Goal: Information Seeking & Learning: Learn about a topic

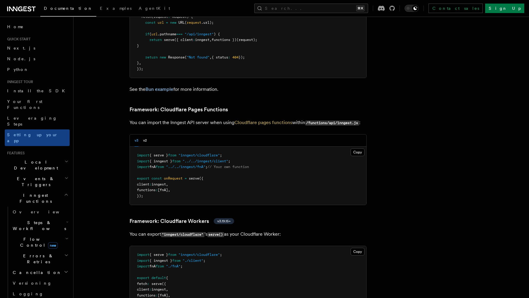
scroll to position [1024, 0]
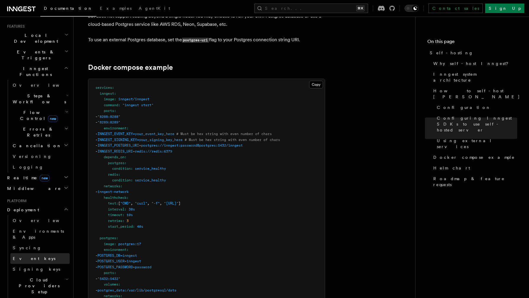
scroll to position [124, 0]
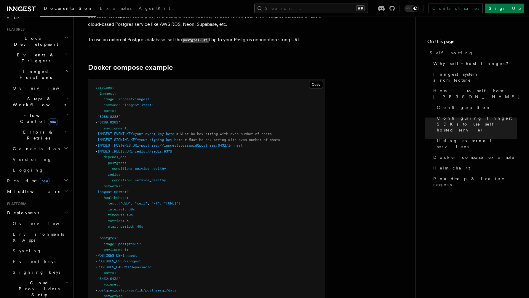
click at [35, 207] on h2 "Deployment" at bounding box center [37, 212] width 65 height 11
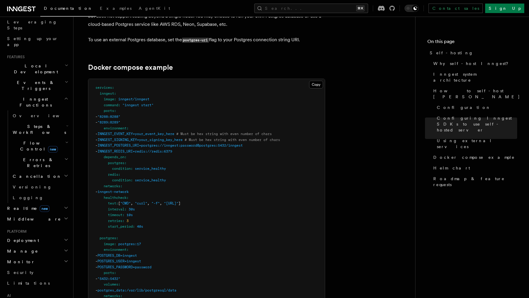
scroll to position [72, 0]
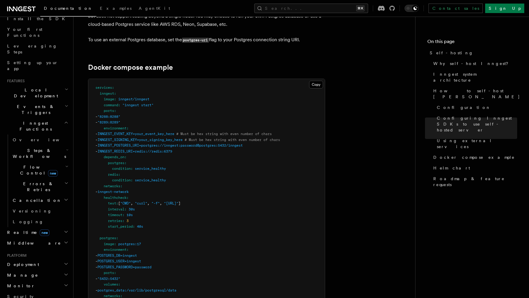
click at [33, 120] on span "Inngest Functions" at bounding box center [34, 126] width 59 height 12
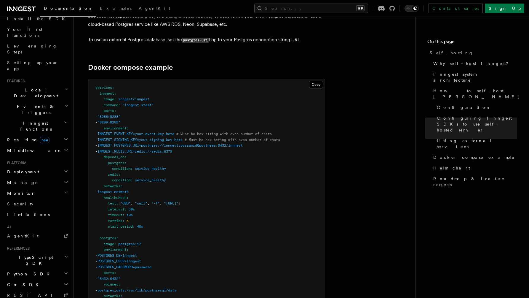
click at [33, 120] on span "Inngest Functions" at bounding box center [34, 126] width 59 height 12
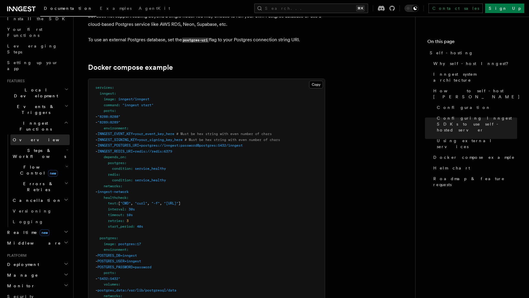
click at [35, 134] on link "Overview" at bounding box center [39, 139] width 59 height 11
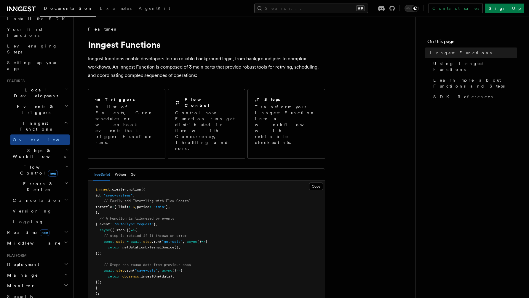
click at [39, 145] on h2 "Steps & Workflows" at bounding box center [39, 153] width 59 height 17
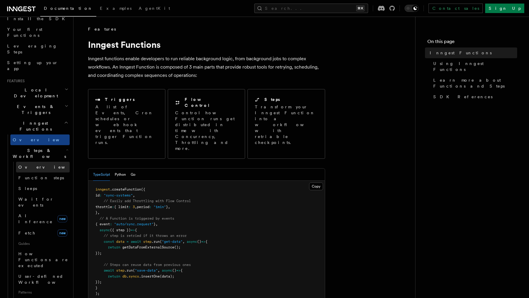
click at [41, 161] on link "Overview" at bounding box center [43, 166] width 54 height 11
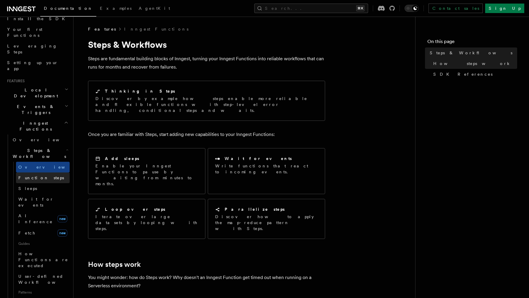
click at [47, 172] on link "Function steps" at bounding box center [43, 177] width 54 height 11
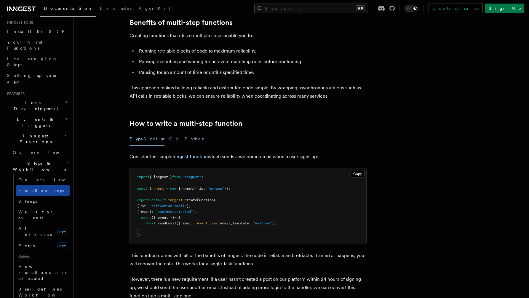
scroll to position [58, 0]
click at [41, 115] on h2 "Events & Triggers" at bounding box center [37, 123] width 65 height 17
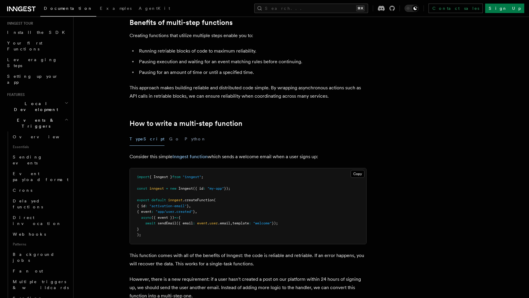
click at [41, 115] on h2 "Events & Triggers" at bounding box center [37, 123] width 65 height 17
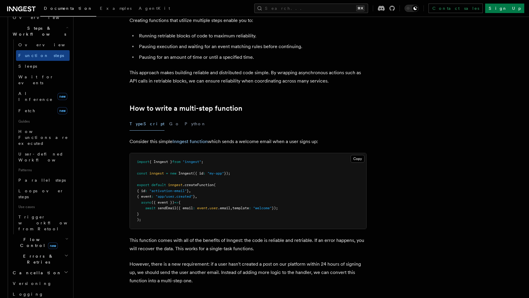
scroll to position [112, 0]
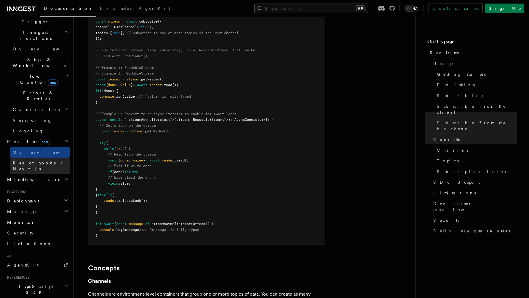
scroll to position [131, 0]
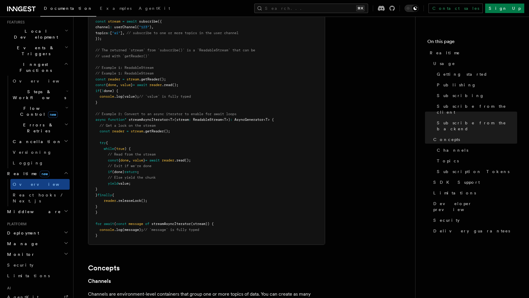
click at [34, 138] on span "Cancellation" at bounding box center [35, 141] width 51 height 6
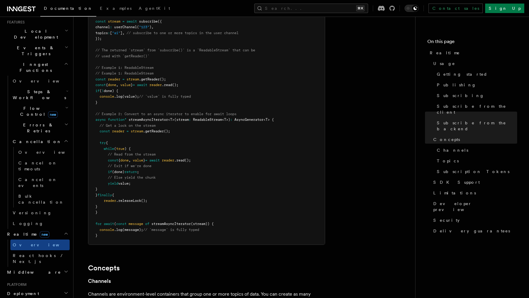
click at [45, 119] on h2 "Errors & Retries" at bounding box center [39, 127] width 59 height 17
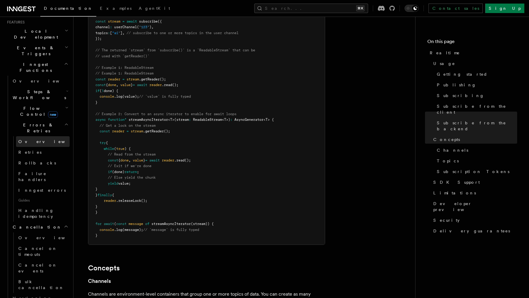
click at [40, 136] on link "Overview" at bounding box center [43, 141] width 54 height 11
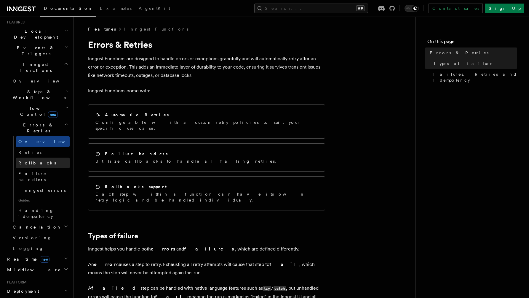
click at [46, 157] on link "Rollbacks" at bounding box center [43, 162] width 54 height 11
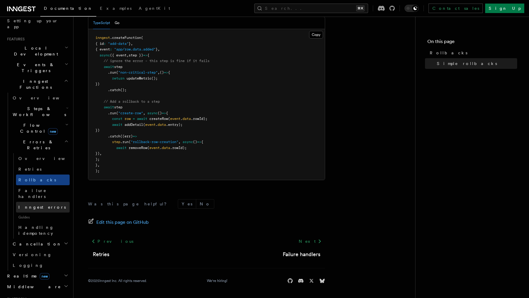
scroll to position [102, 0]
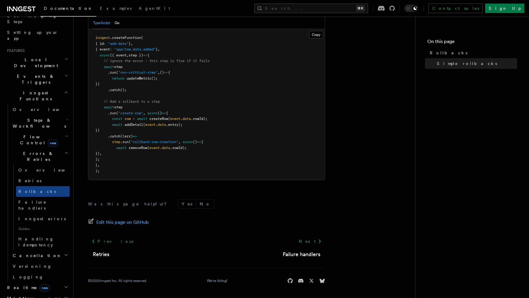
click at [24, 134] on span "Flow Control new" at bounding box center [37, 140] width 55 height 12
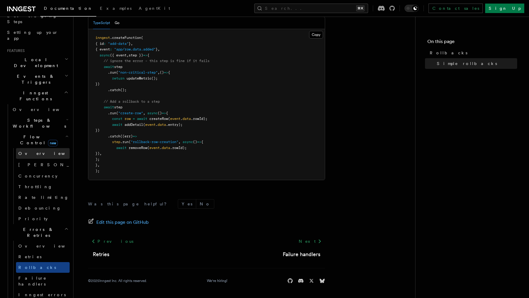
click at [30, 151] on span "Overview" at bounding box center [48, 153] width 61 height 5
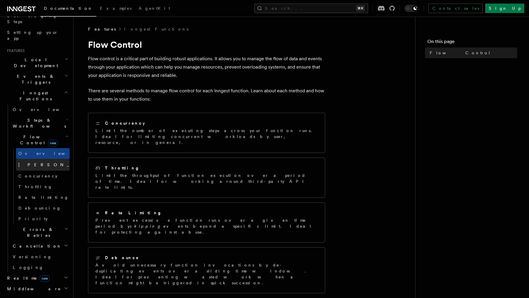
click at [32, 162] on span "Singleton" at bounding box center [61, 164] width 87 height 5
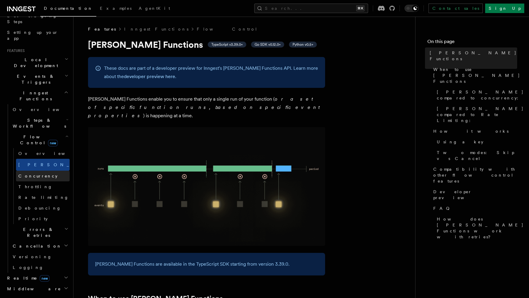
click at [35, 173] on span "Concurrency" at bounding box center [37, 175] width 39 height 5
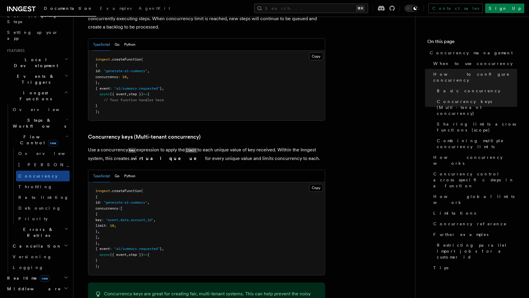
scroll to position [482, 0]
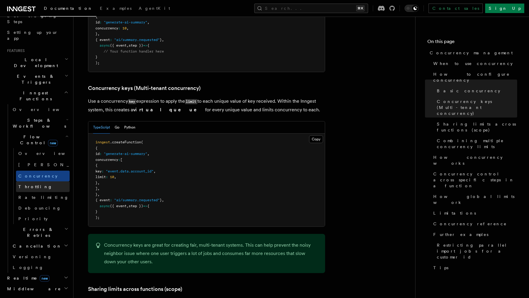
click at [46, 181] on link "Throttling" at bounding box center [43, 186] width 54 height 11
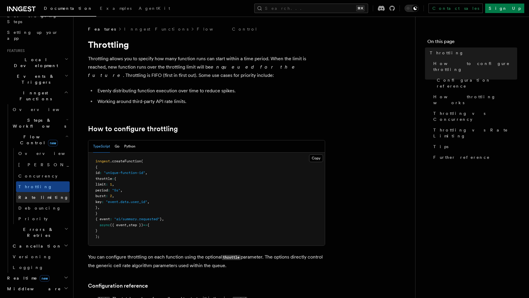
click at [49, 192] on link "Rate limiting" at bounding box center [43, 197] width 54 height 11
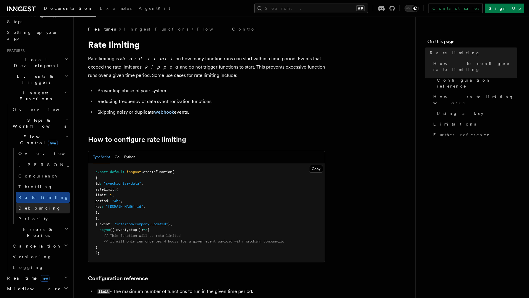
click at [49, 202] on link "Debouncing" at bounding box center [43, 207] width 54 height 11
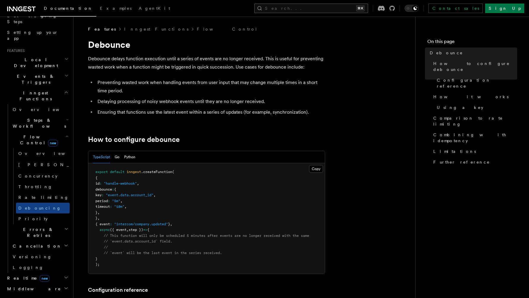
click at [347, 10] on button "Search... ⌘K" at bounding box center [311, 8] width 114 height 9
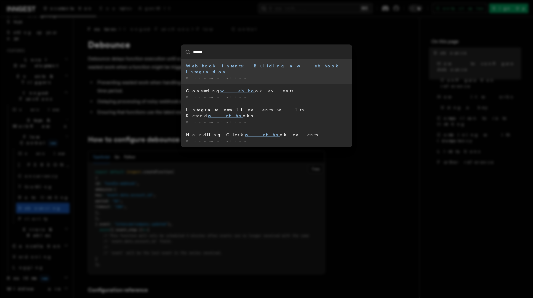
type input "*******"
click at [311, 76] on div "Documentation /" at bounding box center [266, 78] width 161 height 4
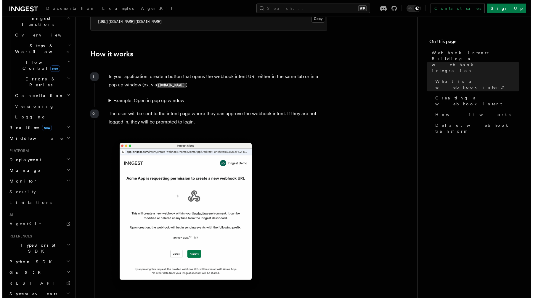
scroll to position [335, 0]
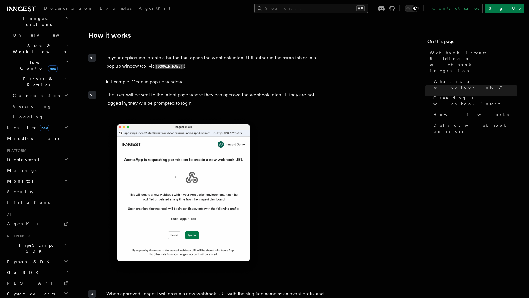
click at [341, 8] on button "Search... ⌘K" at bounding box center [311, 8] width 114 height 9
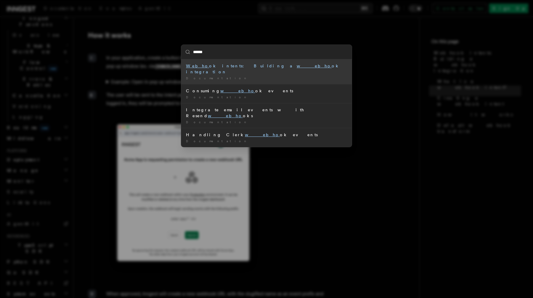
type input "*******"
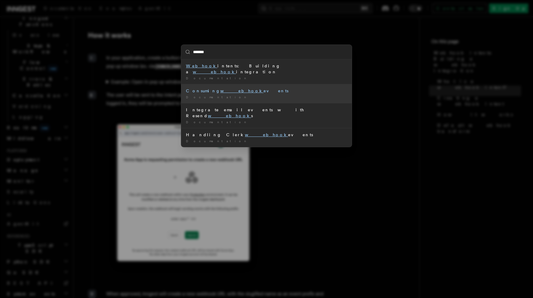
click at [301, 88] on div "Consuming webhook events" at bounding box center [266, 91] width 161 height 6
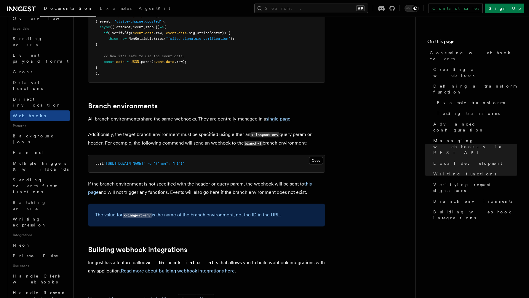
scroll to position [1977, 0]
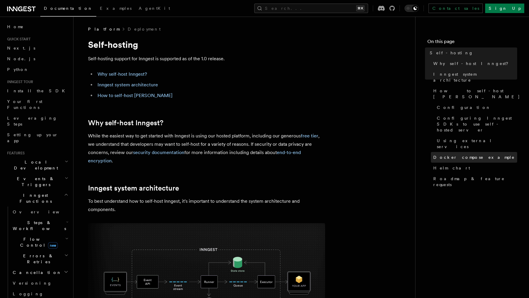
click at [454, 154] on span "Docker compose example" at bounding box center [473, 157] width 81 height 6
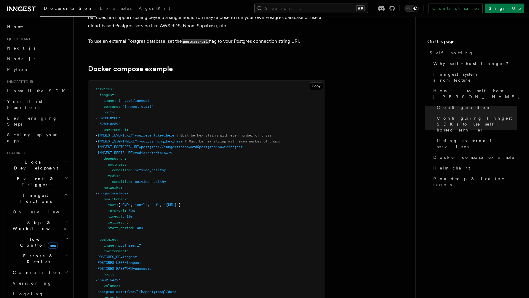
scroll to position [1579, 0]
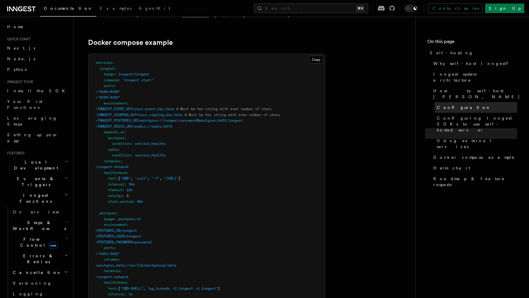
click at [461, 104] on span "Configuration" at bounding box center [464, 107] width 54 height 6
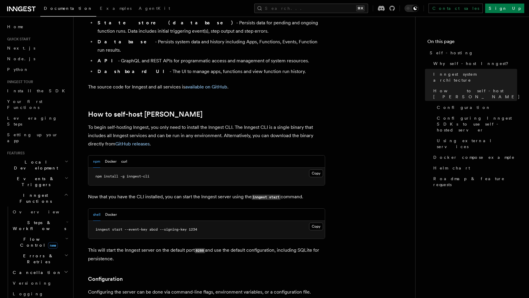
scroll to position [511, 0]
click at [121, 156] on button "curl" at bounding box center [124, 162] width 6 height 12
click at [117, 156] on div "npm Docker curl" at bounding box center [110, 162] width 34 height 12
click at [114, 156] on button "Docker" at bounding box center [111, 162] width 12 height 12
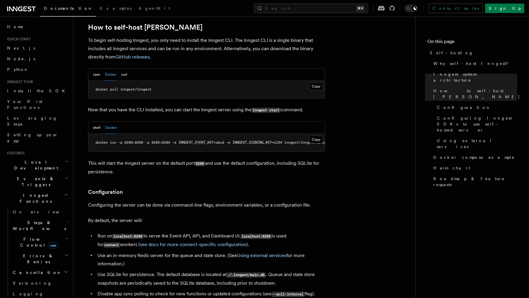
scroll to position [615, 0]
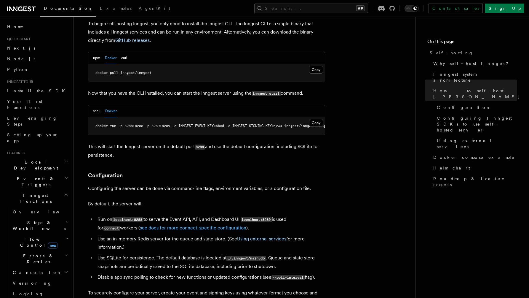
click at [205, 225] on link "see docs for more connect-specific configuration" at bounding box center [193, 228] width 106 height 6
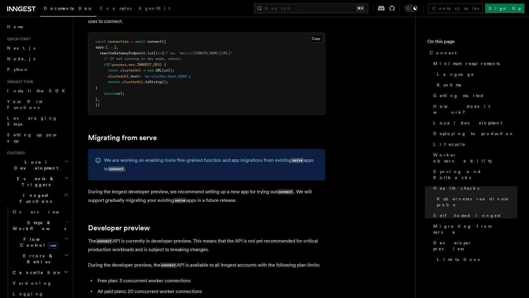
scroll to position [1013, 0]
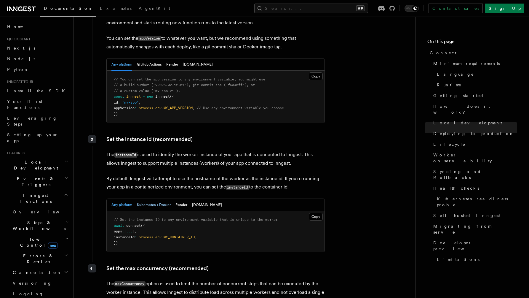
click at [151, 199] on button "Kubernetes + Docker" at bounding box center [154, 205] width 34 height 12
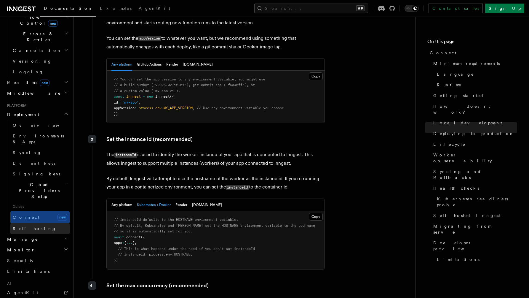
click at [38, 223] on link "Self hosting" at bounding box center [39, 228] width 59 height 11
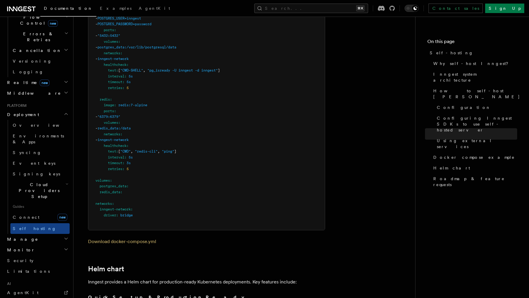
scroll to position [1952, 0]
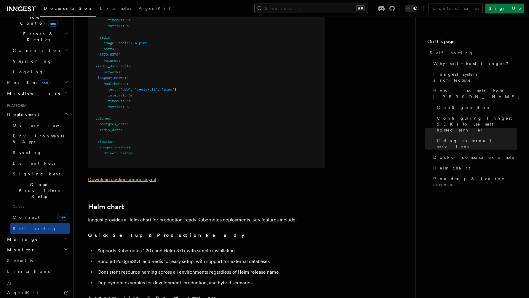
click at [134, 176] on link "Download docker-compose.yml" at bounding box center [122, 179] width 68 height 6
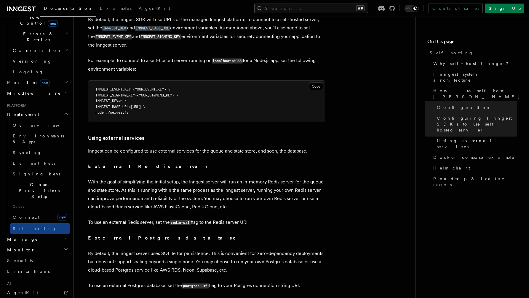
scroll to position [1393, 0]
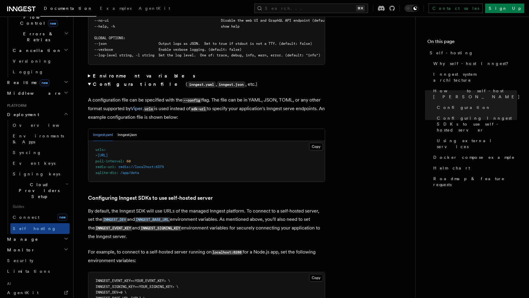
scroll to position [1173, 0]
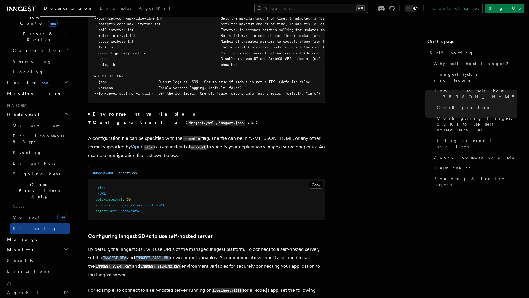
click at [131, 169] on button "inngest.json" at bounding box center [127, 173] width 19 height 12
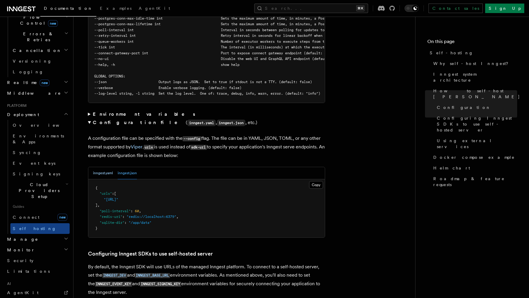
click at [110, 167] on button "inngest.yaml" at bounding box center [103, 173] width 20 height 12
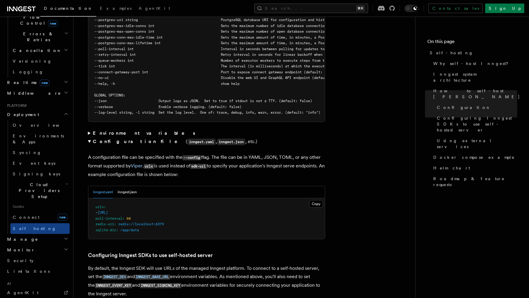
click at [115, 138] on strong "Configuration file" at bounding box center [139, 141] width 93 height 6
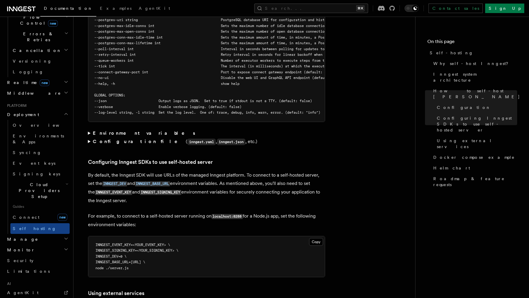
click at [115, 130] on summary "Environment variables" at bounding box center [206, 133] width 237 height 8
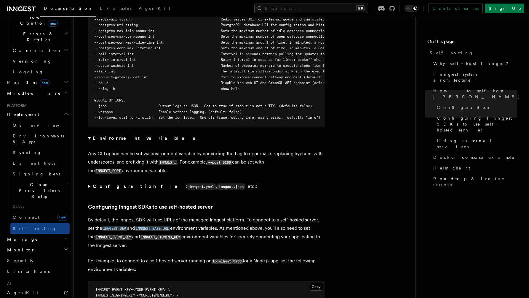
scroll to position [1158, 0]
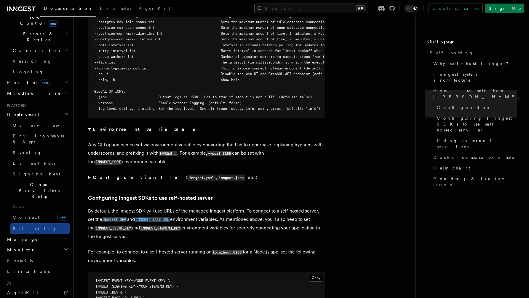
click at [147, 217] on code "INNGEST_BASE_URL" at bounding box center [152, 219] width 35 height 5
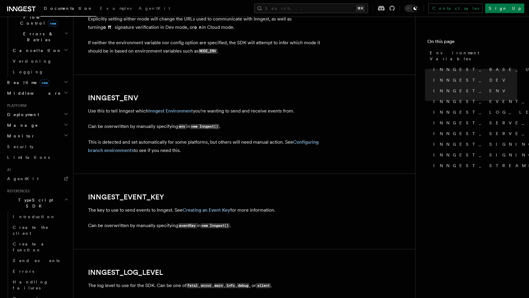
scroll to position [571, 0]
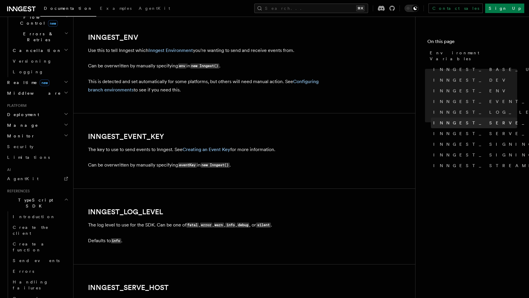
click at [456, 120] on span "INNGEST_SERVE_HOST" at bounding box center [495, 123] width 125 height 6
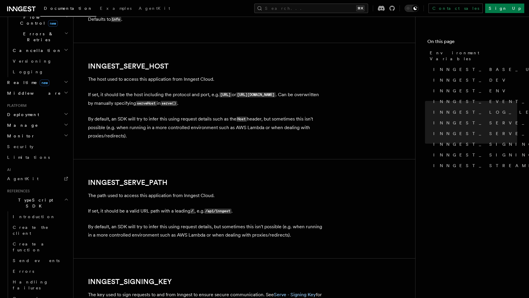
scroll to position [786, 0]
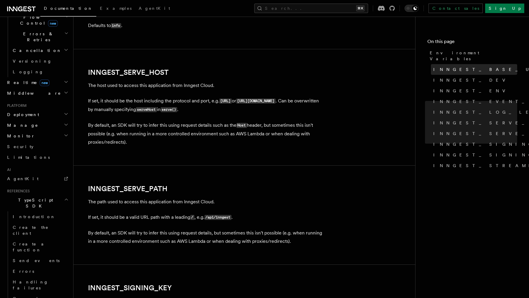
click at [463, 66] on span "INNGEST_BASE_URL" at bounding box center [489, 69] width 112 height 6
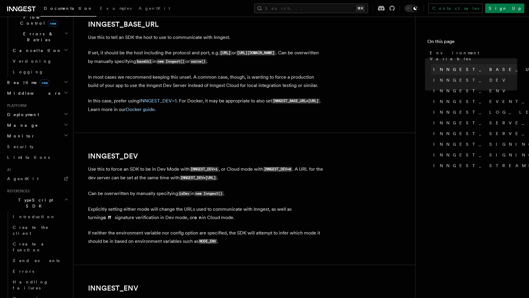
scroll to position [313, 0]
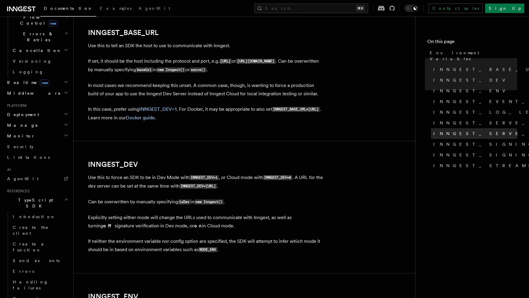
click at [469, 130] on span "INNGEST_SERVE_PATH" at bounding box center [495, 133] width 124 height 6
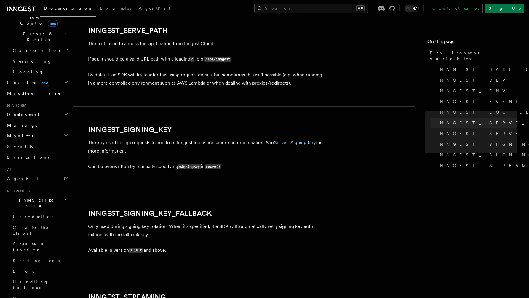
click at [466, 120] on span "INNGEST_SERVE_HOST" at bounding box center [495, 123] width 125 height 6
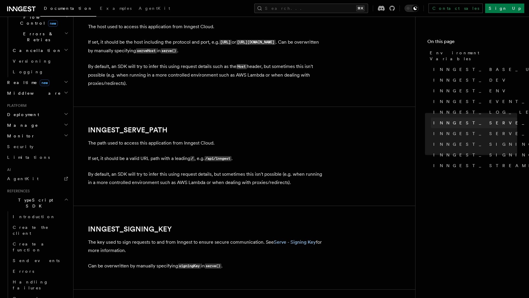
scroll to position [827, 0]
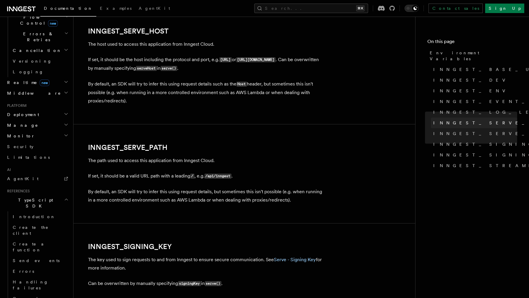
click at [472, 120] on link "INNGEST_SERVE_HOST" at bounding box center [474, 122] width 86 height 11
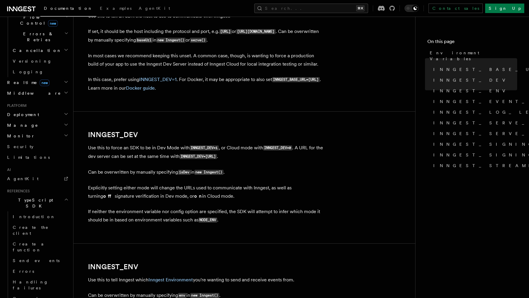
scroll to position [343, 0]
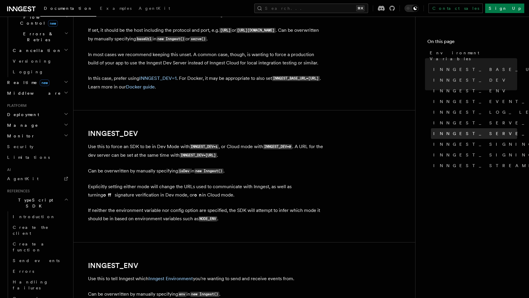
click at [445, 130] on span "INNGEST_SERVE_PATH" at bounding box center [495, 133] width 124 height 6
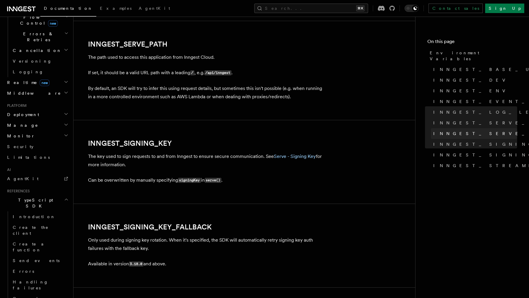
scroll to position [944, 0]
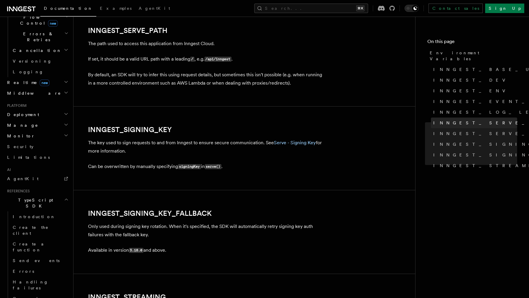
click at [444, 120] on span "INNGEST_SERVE_HOST" at bounding box center [495, 123] width 125 height 6
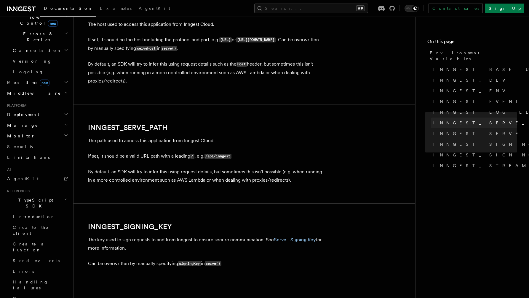
scroll to position [827, 0]
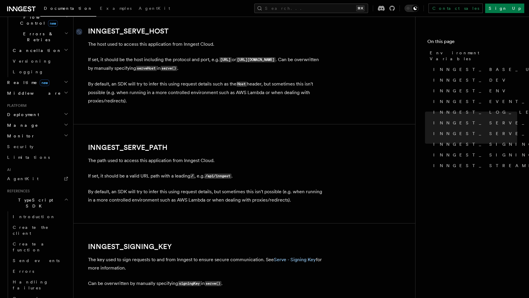
click at [140, 33] on link "INNGEST_SERVE_HOST" at bounding box center [128, 31] width 81 height 8
drag, startPoint x: 184, startPoint y: 37, endPoint x: 88, endPoint y: 32, distance: 96.4
copy article "INNGEST_SERVE_HOST"
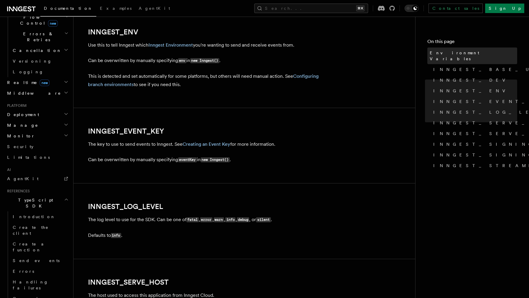
click at [441, 50] on span "Environment Variables" at bounding box center [473, 56] width 87 height 12
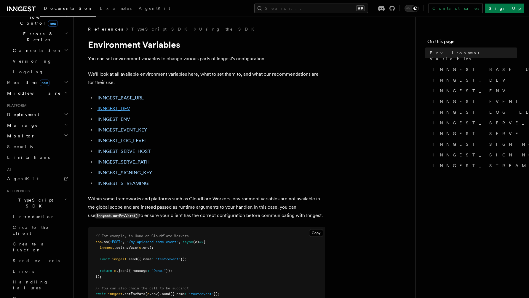
click at [109, 106] on link "INNGEST_DEV" at bounding box center [113, 108] width 33 height 6
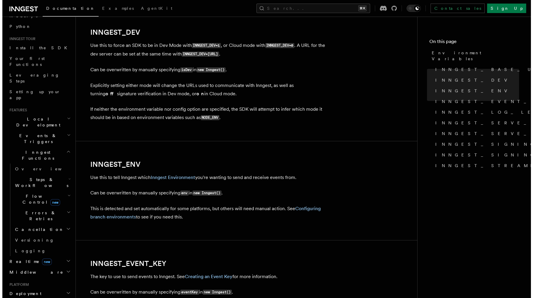
scroll to position [51, 0]
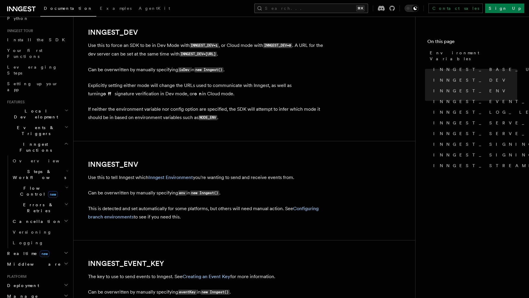
click at [318, 9] on button "Search... ⌘K" at bounding box center [311, 8] width 114 height 9
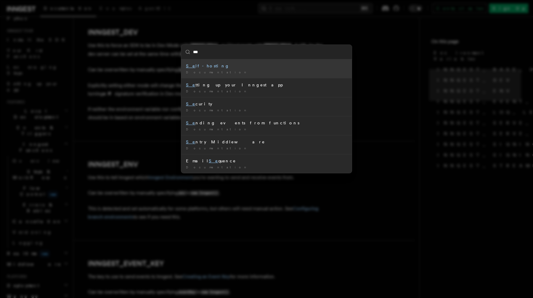
type input "****"
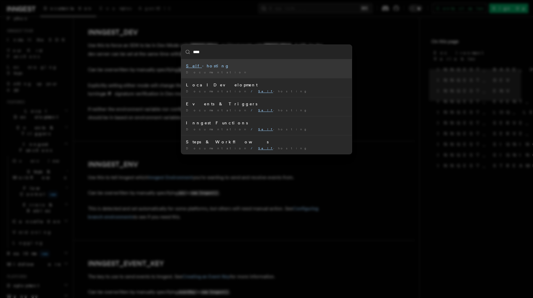
click at [281, 66] on div "Self -hosting" at bounding box center [266, 66] width 161 height 6
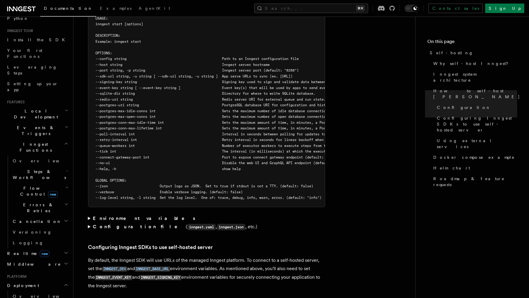
scroll to position [1077, 0]
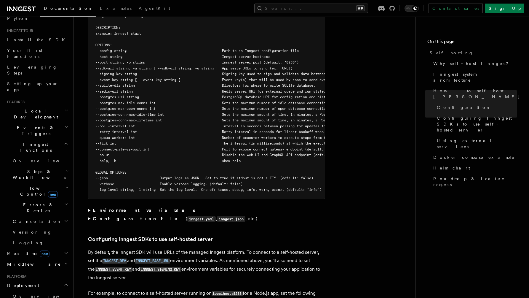
click at [113, 207] on strong "Environment variables" at bounding box center [144, 210] width 103 height 6
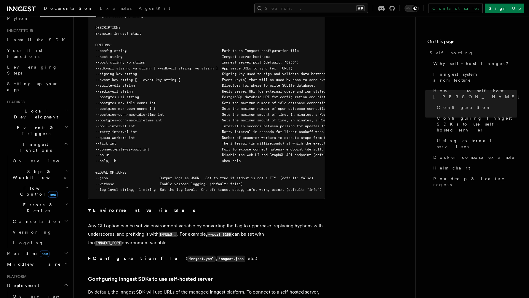
scroll to position [1144, 0]
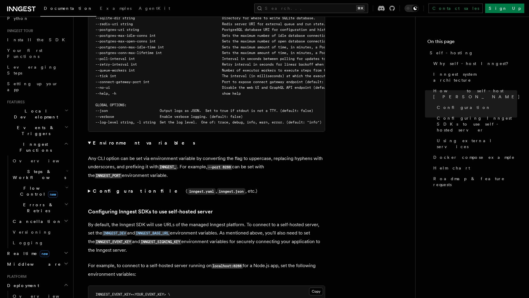
click at [113, 188] on strong "Configuration file" at bounding box center [139, 191] width 93 height 6
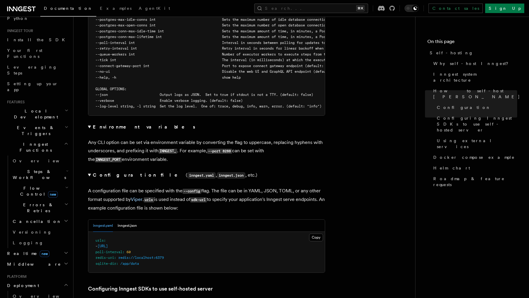
scroll to position [1161, 0]
click at [124, 219] on button "inngest.json" at bounding box center [127, 225] width 19 height 12
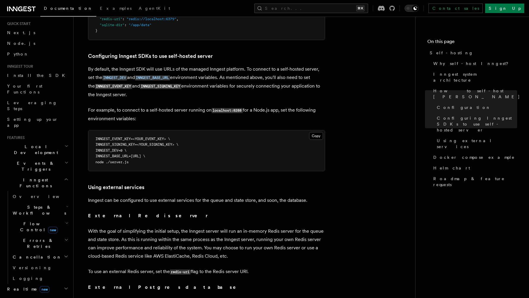
scroll to position [0, 0]
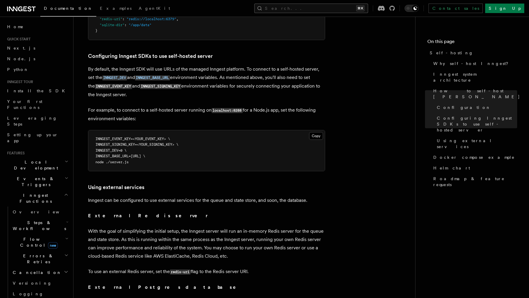
click at [314, 9] on button "Search... ⌘K" at bounding box center [311, 8] width 114 height 9
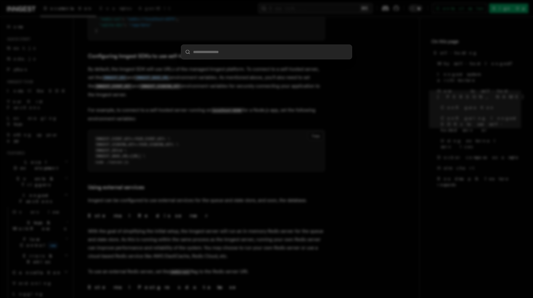
type input "*"
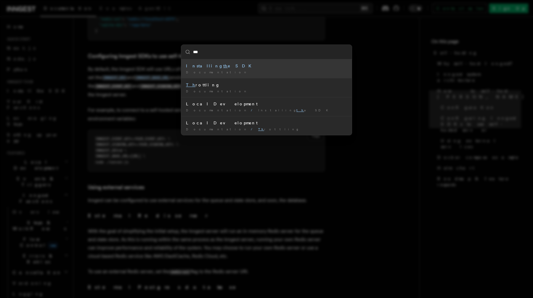
type input "****"
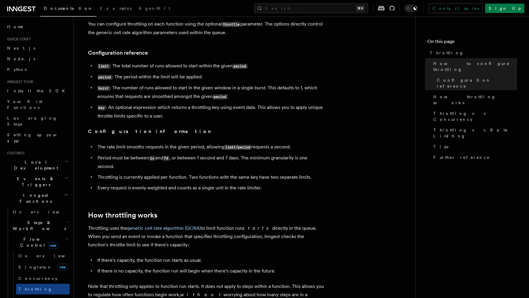
scroll to position [250, 0]
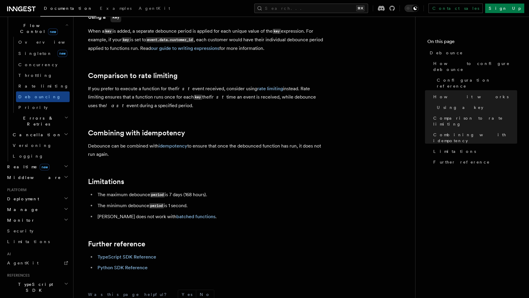
scroll to position [143, 0]
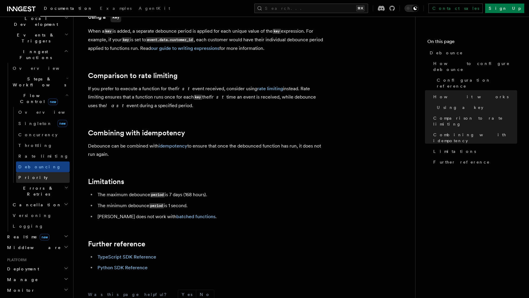
click at [32, 172] on link "Priority" at bounding box center [43, 177] width 54 height 11
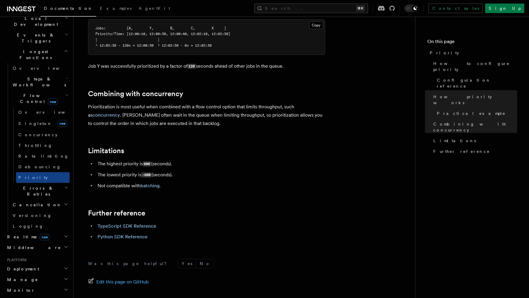
scroll to position [578, 0]
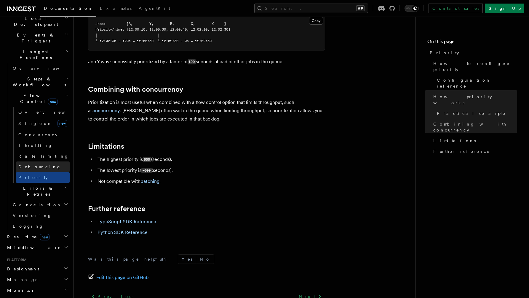
click at [44, 161] on link "Debouncing" at bounding box center [43, 166] width 54 height 11
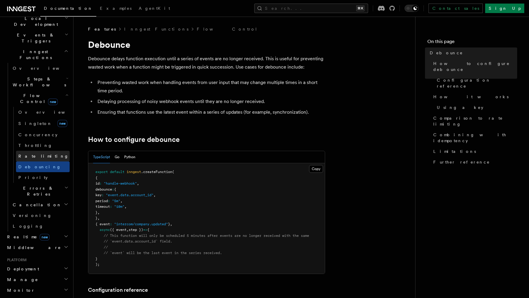
click at [47, 151] on link "Rate limiting" at bounding box center [43, 156] width 54 height 11
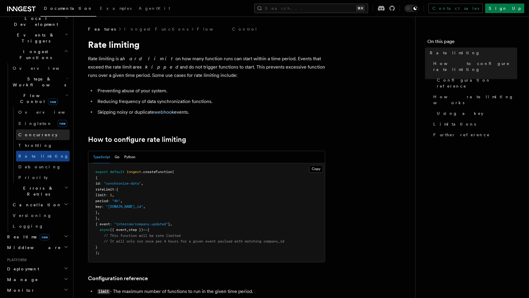
click at [48, 129] on link "Concurrency" at bounding box center [43, 134] width 54 height 11
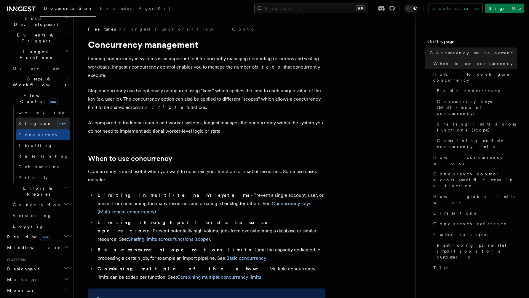
click at [49, 117] on link "Singleton new" at bounding box center [43, 123] width 54 height 12
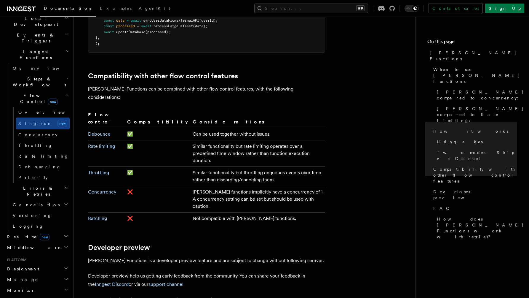
scroll to position [955, 0]
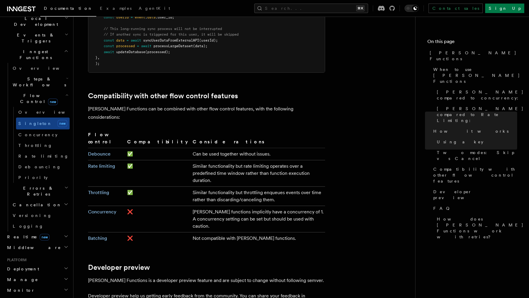
click at [125, 160] on td "✅" at bounding box center [157, 173] width 65 height 26
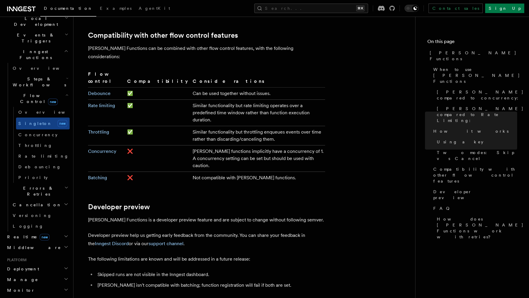
scroll to position [1031, 0]
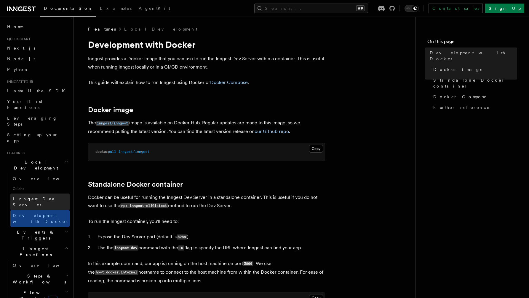
click at [37, 193] on link "Inngest Dev Server" at bounding box center [39, 201] width 59 height 17
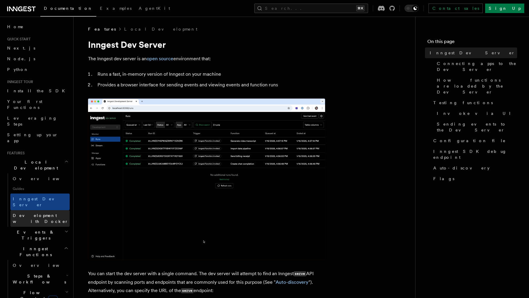
click at [38, 213] on span "Development with Docker" at bounding box center [41, 218] width 56 height 11
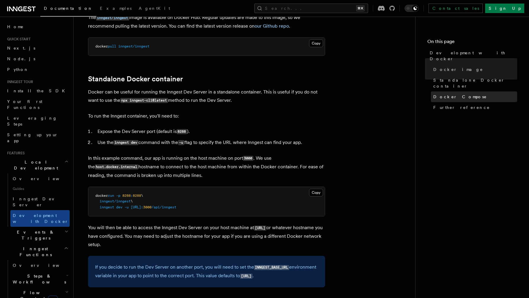
click at [438, 94] on span "Docker Compose" at bounding box center [460, 97] width 54 height 6
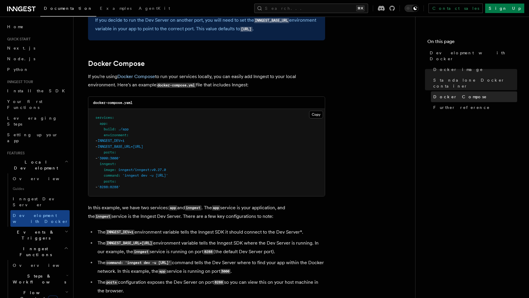
scroll to position [384, 0]
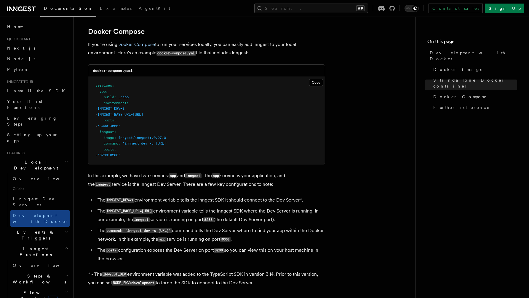
click at [127, 113] on span "INNGEST_BASE_URL=http://inngest:8288" at bounding box center [120, 114] width 46 height 4
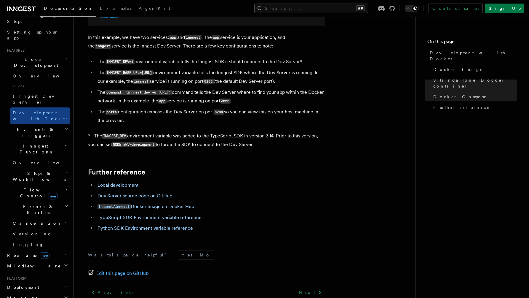
scroll to position [0, 0]
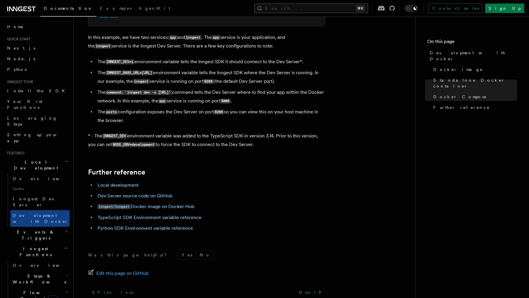
click at [308, 5] on button "Search... ⌘K" at bounding box center [311, 8] width 114 height 9
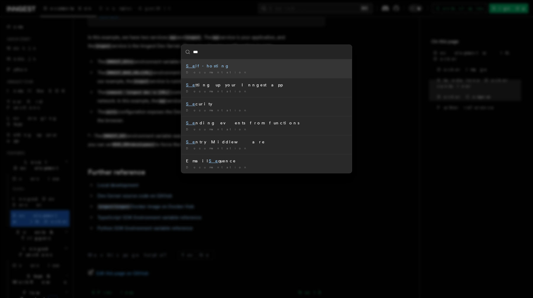
type input "****"
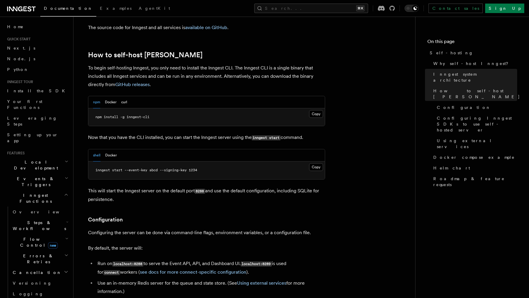
scroll to position [575, 0]
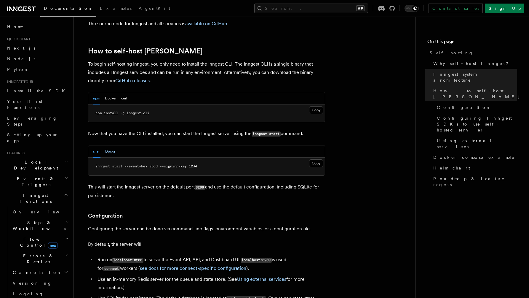
click at [110, 145] on button "Docker" at bounding box center [111, 151] width 12 height 12
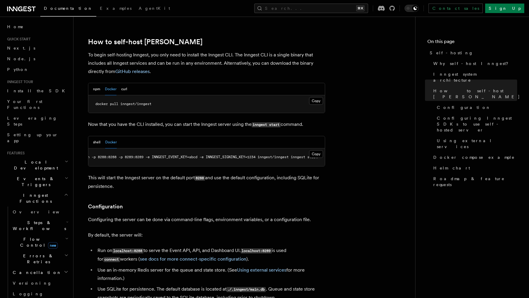
scroll to position [601, 0]
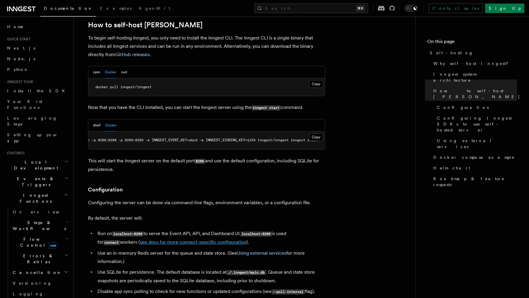
click at [140, 239] on link "see docs for more connect-specific configuration" at bounding box center [193, 242] width 106 height 6
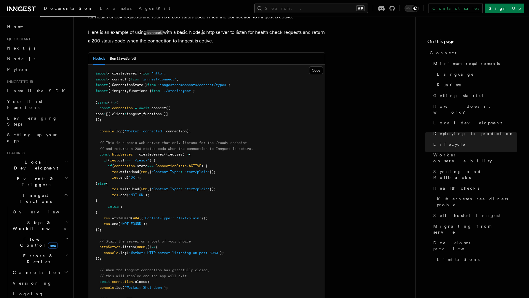
scroll to position [2753, 0]
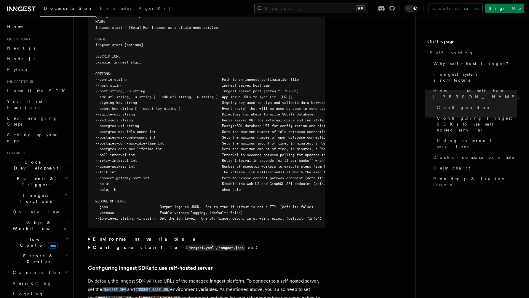
scroll to position [1050, 0]
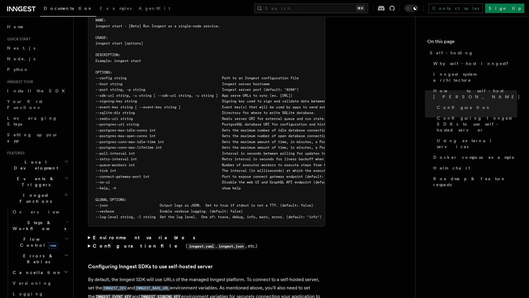
click at [130, 234] on strong "Environment variables" at bounding box center [144, 237] width 103 height 6
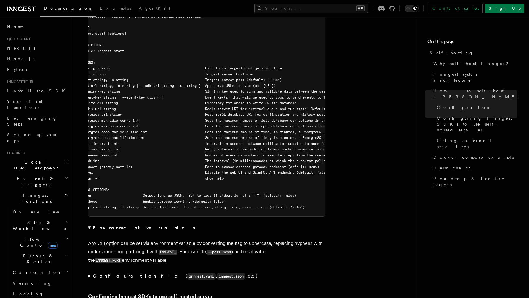
scroll to position [0, 13]
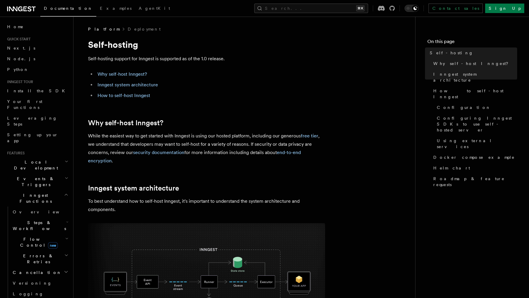
click at [50, 156] on h2 "Local Development" at bounding box center [37, 164] width 65 height 17
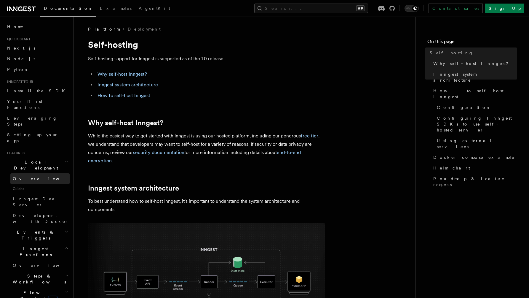
click at [24, 176] on span "Overview" at bounding box center [43, 178] width 61 height 5
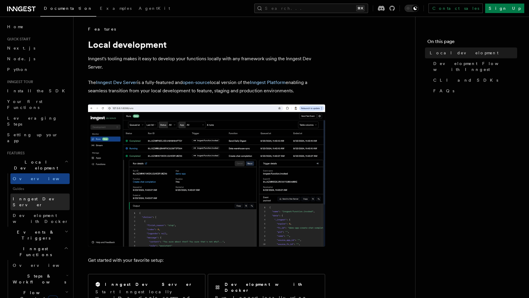
click at [34, 196] on span "Inngest Dev Server" at bounding box center [38, 201] width 51 height 11
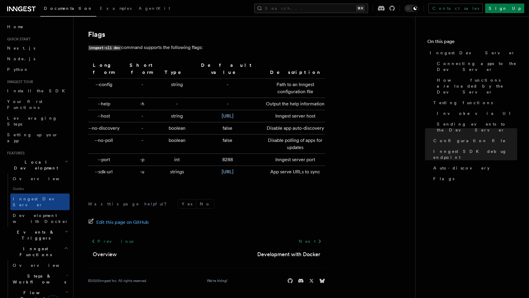
scroll to position [1951, 0]
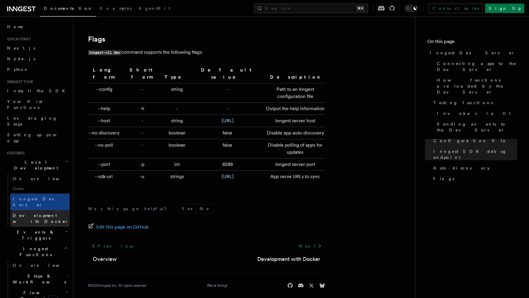
click at [40, 213] on span "Development with Docker" at bounding box center [41, 218] width 56 height 11
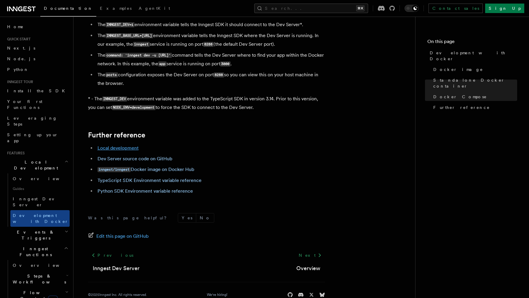
scroll to position [561, 0]
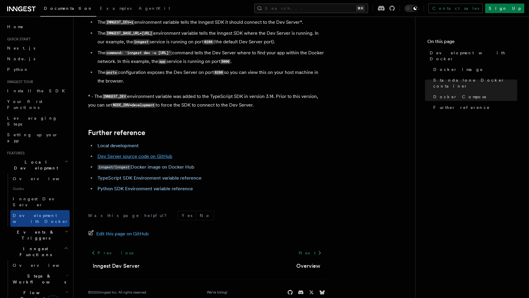
click at [121, 158] on link "Dev Server source code on GitHub" at bounding box center [134, 156] width 75 height 6
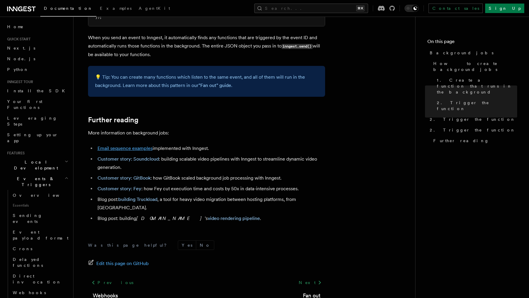
scroll to position [476, 0]
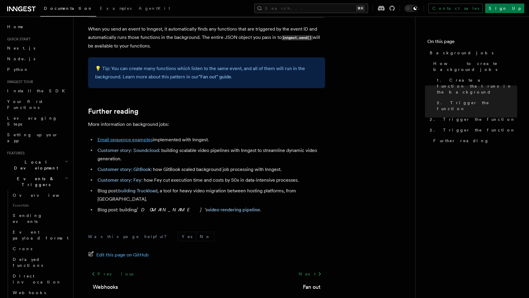
click at [140, 142] on link "Email sequence examples" at bounding box center [124, 140] width 55 height 6
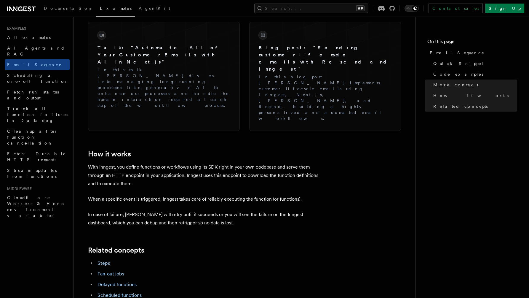
scroll to position [841, 0]
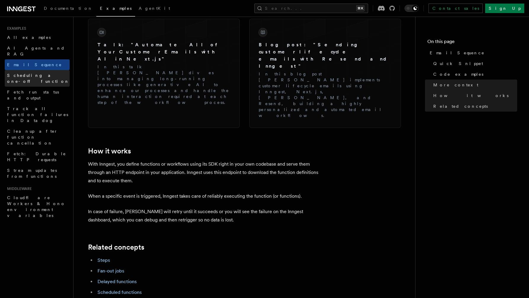
click at [53, 73] on span "Scheduling a one-off function" at bounding box center [38, 78] width 62 height 11
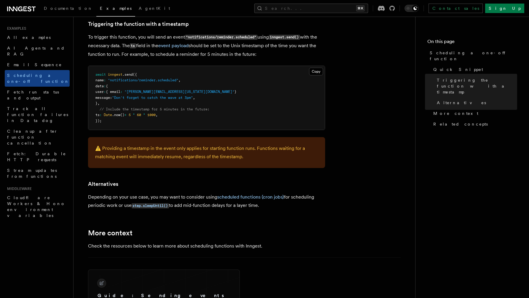
scroll to position [245, 0]
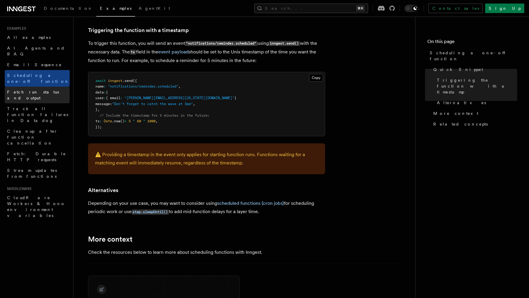
click at [46, 89] on span "Fetch run status and output" at bounding box center [33, 94] width 52 height 11
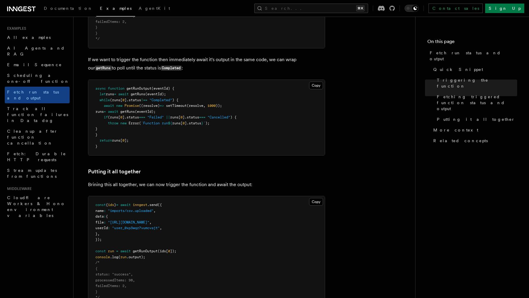
scroll to position [638, 0]
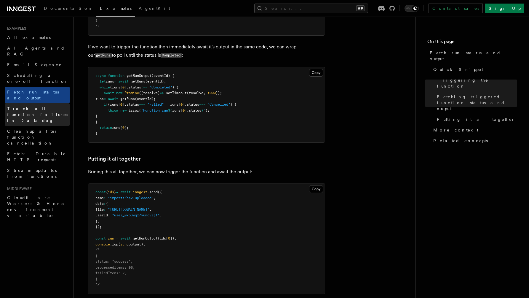
click at [59, 105] on span "Track all function failures in Datadog" at bounding box center [38, 114] width 63 height 18
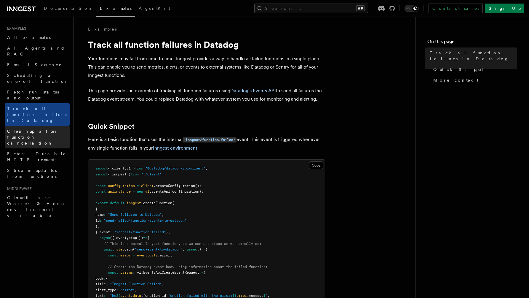
click at [67, 128] on span "Cleanup after function cancellation" at bounding box center [38, 137] width 63 height 18
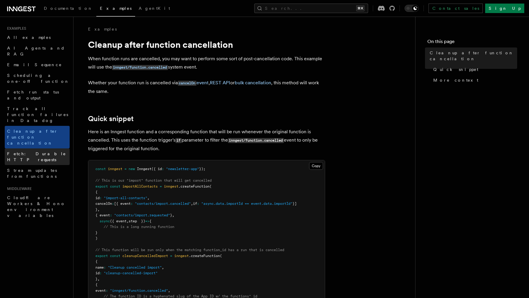
click at [64, 148] on link "Fetch: Durable HTTP requests" at bounding box center [37, 156] width 65 height 17
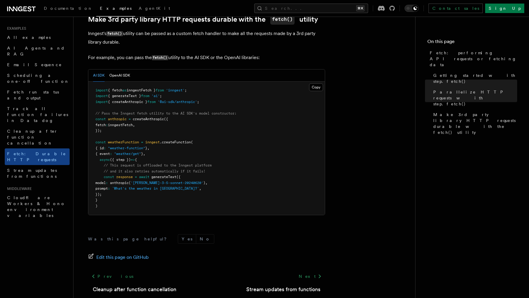
scroll to position [564, 0]
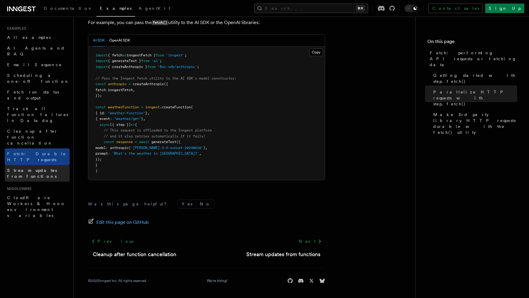
click at [26, 168] on span "Stream updates from functions" at bounding box center [32, 173] width 50 height 11
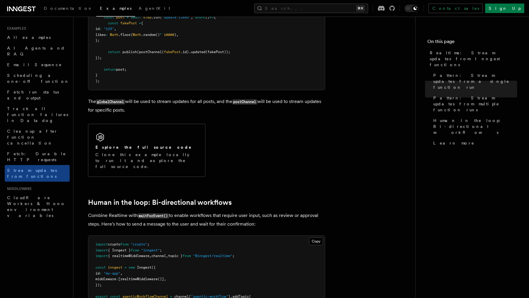
scroll to position [1075, 0]
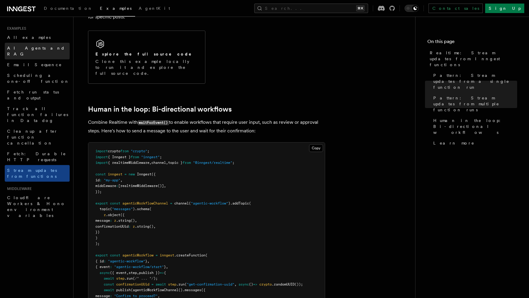
click at [56, 50] on link "AI Agents and RAG" at bounding box center [37, 51] width 65 height 17
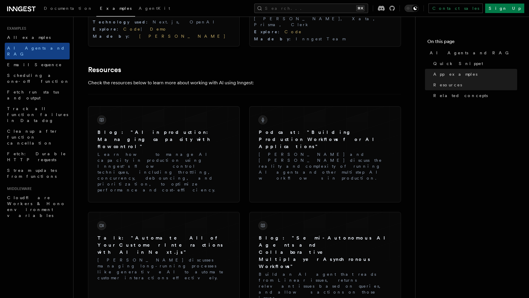
scroll to position [832, 0]
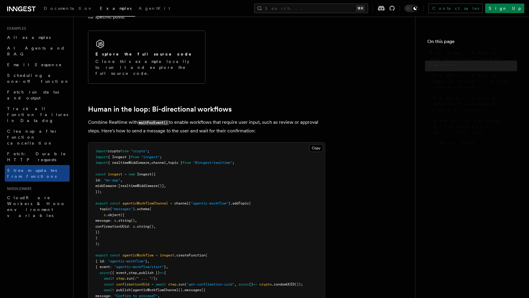
scroll to position [564, 0]
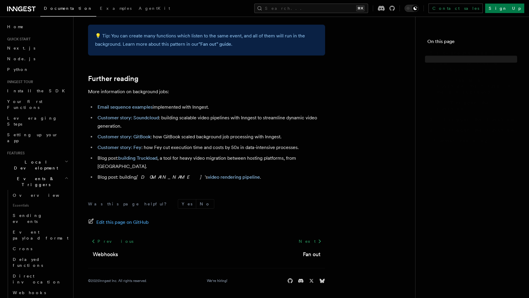
scroll to position [476, 0]
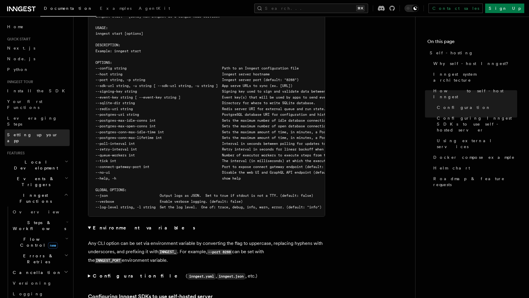
scroll to position [0, 13]
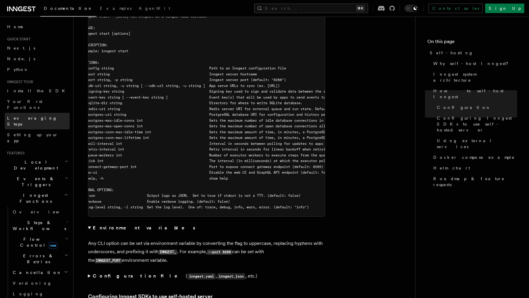
click at [35, 116] on span "Leveraging Steps" at bounding box center [32, 121] width 50 height 11
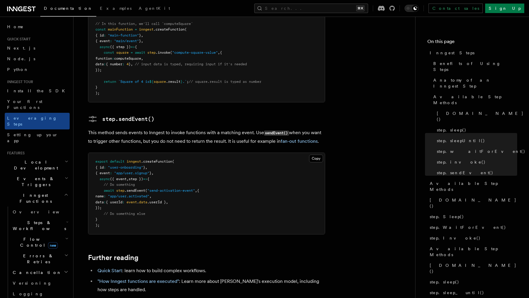
scroll to position [1267, 0]
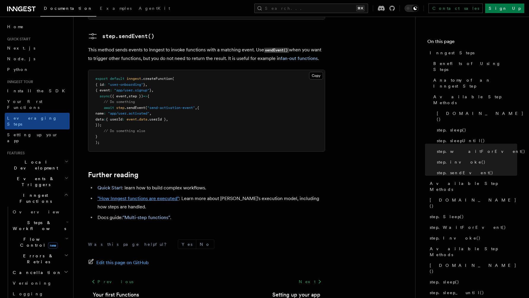
click at [109, 195] on link ""How Inngest functions are executed"" at bounding box center [137, 198] width 81 height 6
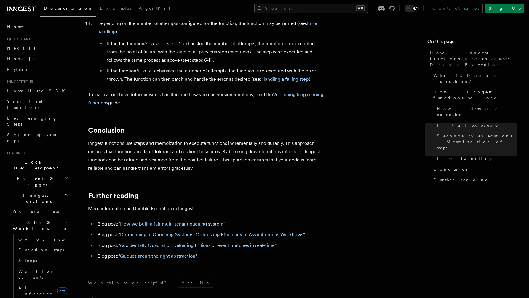
scroll to position [1059, 0]
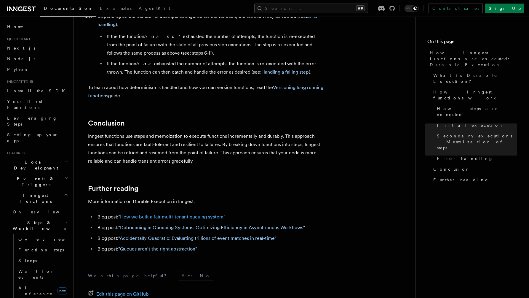
click at [141, 214] on link ""How we built a fair multi-tenant queuing system"" at bounding box center [171, 217] width 107 height 6
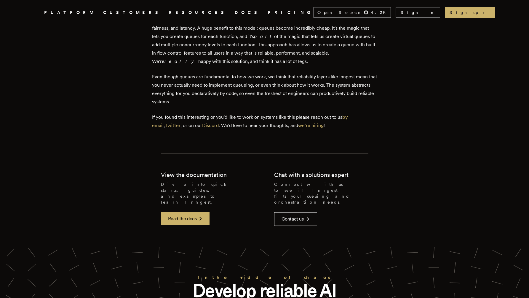
scroll to position [2022, 0]
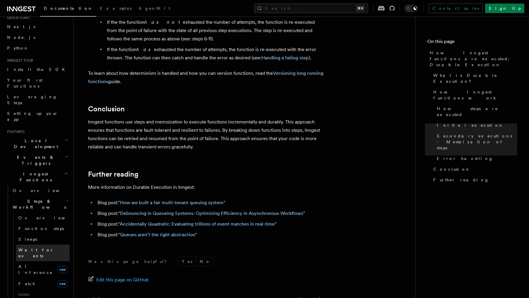
scroll to position [24, 0]
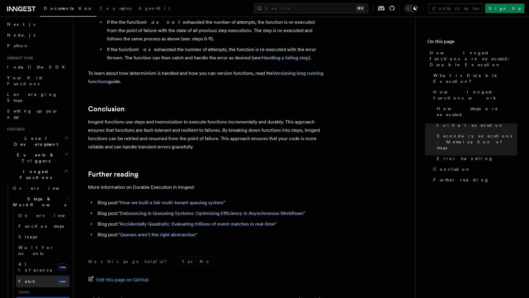
click at [26, 275] on link "Fetch new" at bounding box center [43, 281] width 54 height 12
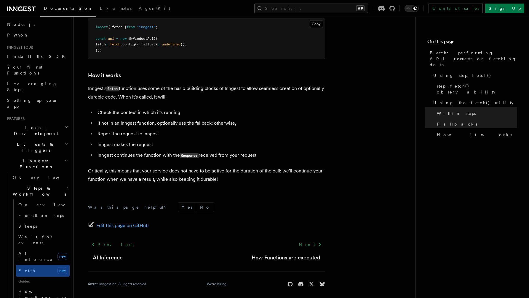
scroll to position [37, 0]
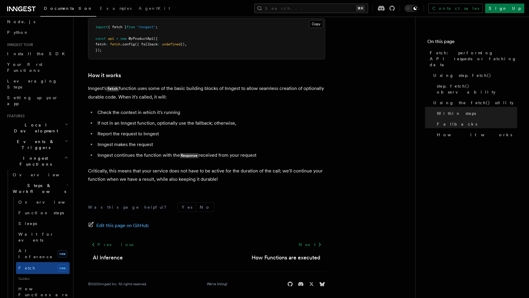
click at [51, 285] on span "How Functions are executed" at bounding box center [43, 294] width 51 height 18
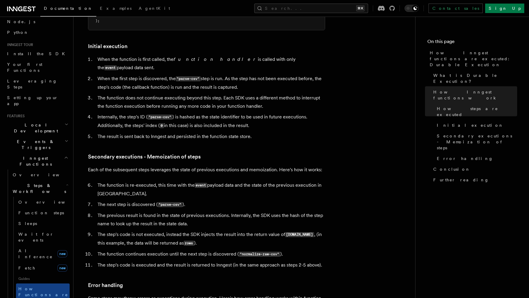
scroll to position [723, 0]
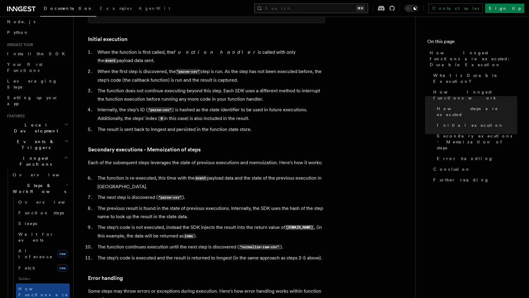
click at [320, 9] on button "Search... ⌘K" at bounding box center [311, 8] width 114 height 9
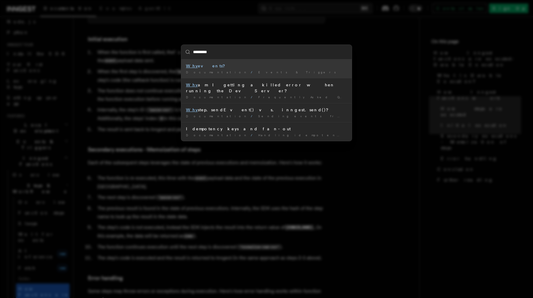
type input "********"
click at [104, 211] on div "******** Why events? Documentation / Events & Triggers / Why am I getting a kil…" at bounding box center [266, 149] width 533 height 298
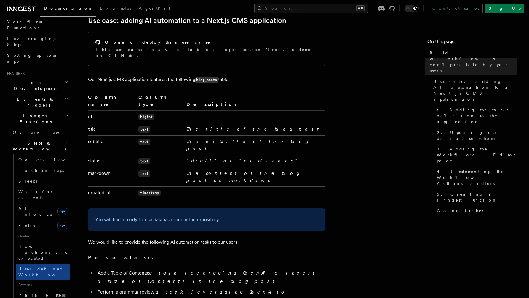
scroll to position [90, 0]
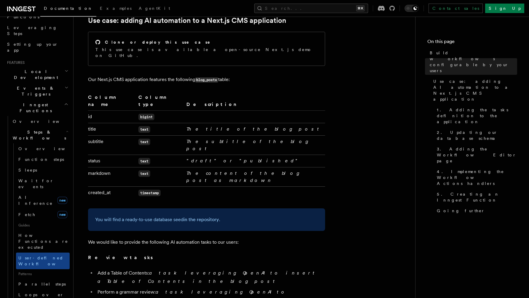
click at [45, 269] on span "Patterns" at bounding box center [43, 273] width 54 height 9
click at [45, 278] on link "Parallel steps" at bounding box center [43, 283] width 54 height 11
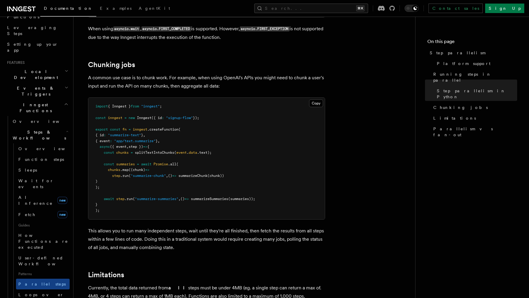
scroll to position [878, 0]
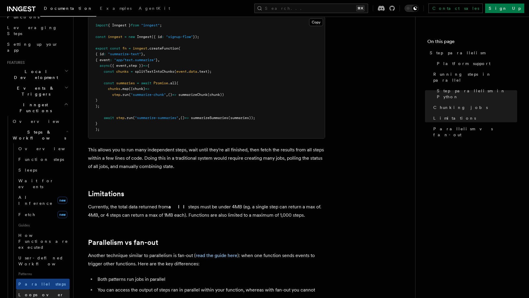
click at [36, 292] on span "Loops over steps" at bounding box center [40, 297] width 45 height 11
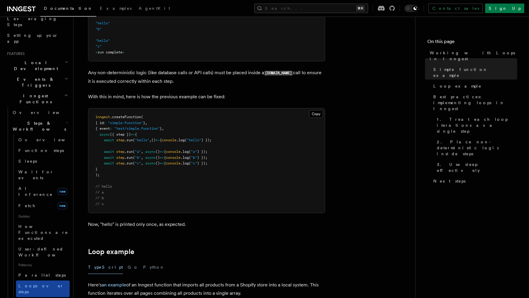
scroll to position [100, 0]
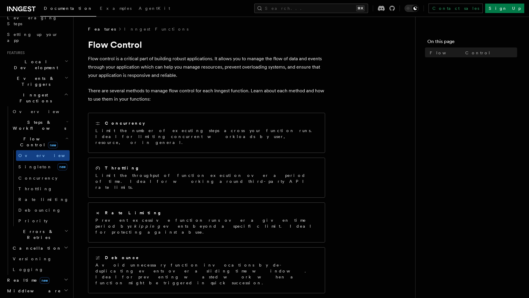
scroll to position [121, 0]
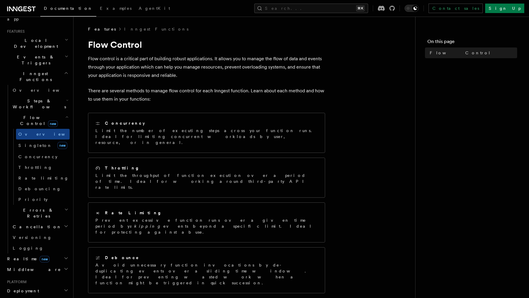
click at [44, 253] on h2 "Realtime new" at bounding box center [37, 258] width 65 height 11
click at [44, 264] on link "Overview" at bounding box center [39, 269] width 59 height 11
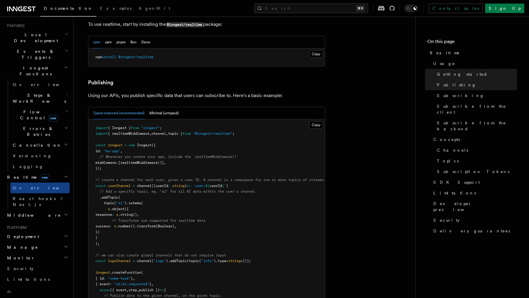
scroll to position [319, 0]
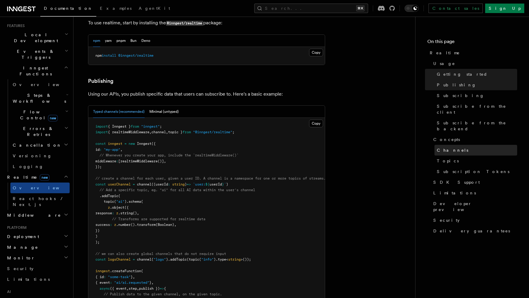
click at [448, 147] on span "Channels" at bounding box center [452, 150] width 31 height 6
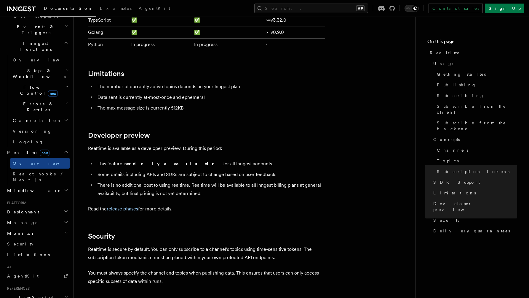
scroll to position [198, 0]
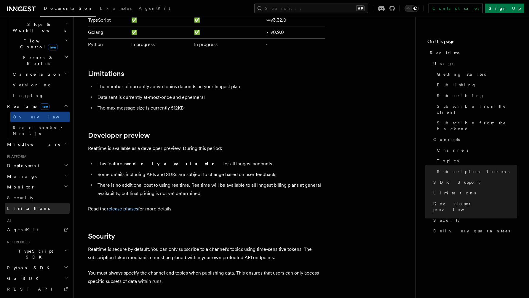
click at [27, 203] on link "Limitations" at bounding box center [37, 208] width 65 height 11
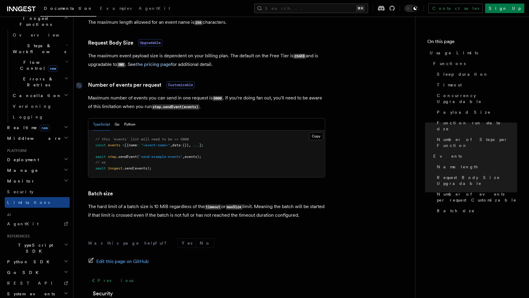
scroll to position [534, 0]
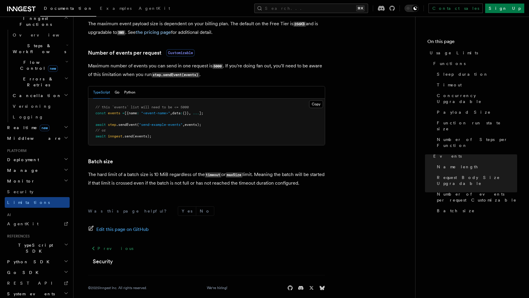
click at [49, 175] on h2 "Monitor" at bounding box center [37, 180] width 65 height 11
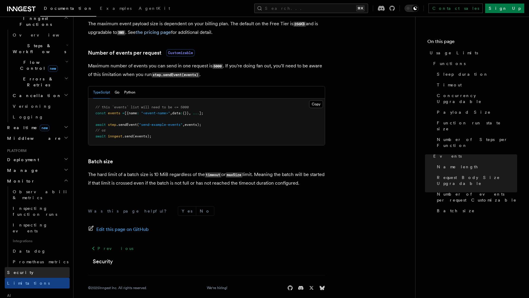
click at [33, 267] on link "Security" at bounding box center [37, 272] width 65 height 11
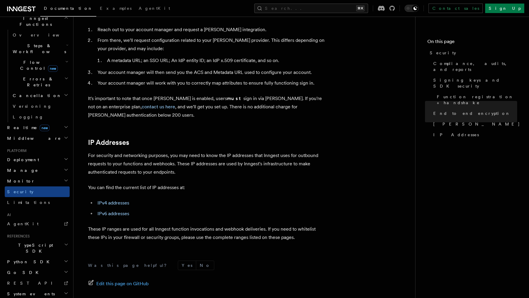
scroll to position [723, 0]
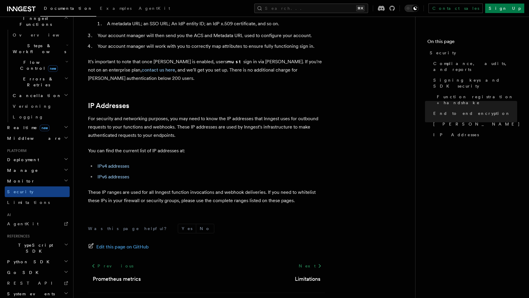
click at [30, 175] on h2 "Monitor" at bounding box center [37, 180] width 65 height 11
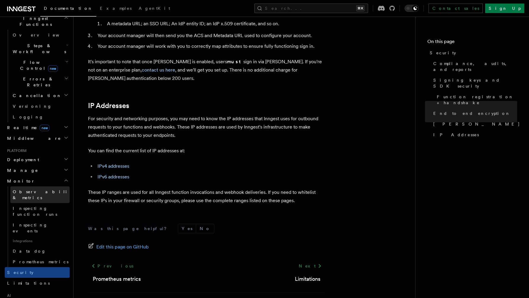
click at [32, 189] on span "Observability & metrics" at bounding box center [43, 194] width 61 height 11
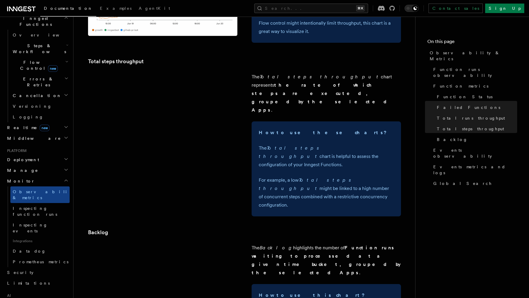
scroll to position [992, 0]
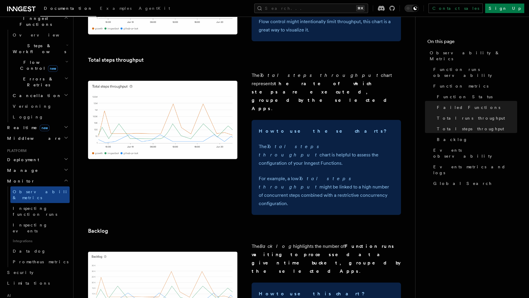
click at [54, 133] on h2 "Middleware" at bounding box center [37, 138] width 65 height 11
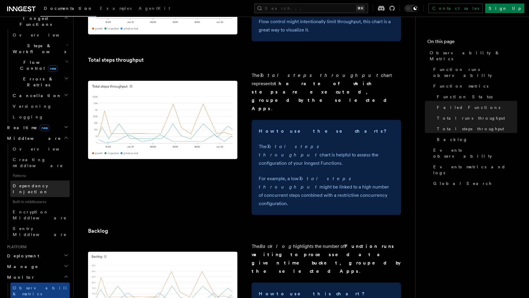
click at [57, 180] on link "Dependency Injection" at bounding box center [39, 188] width 59 height 17
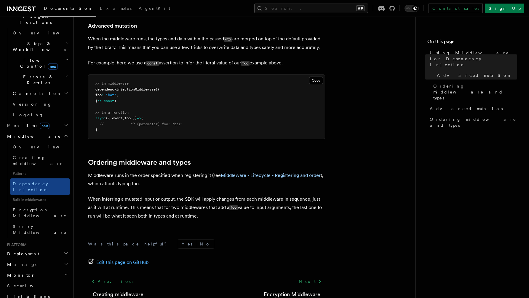
scroll to position [390, 0]
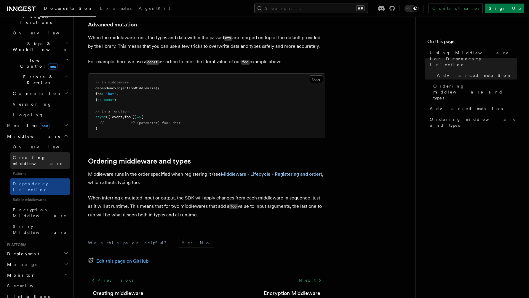
click at [47, 155] on span "Creating middleware" at bounding box center [38, 160] width 50 height 11
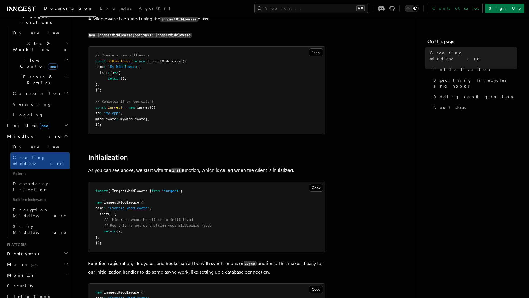
scroll to position [127, 0]
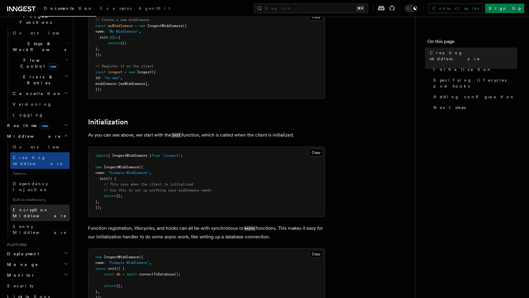
click at [42, 204] on link "Encryption Middleware" at bounding box center [39, 212] width 59 height 17
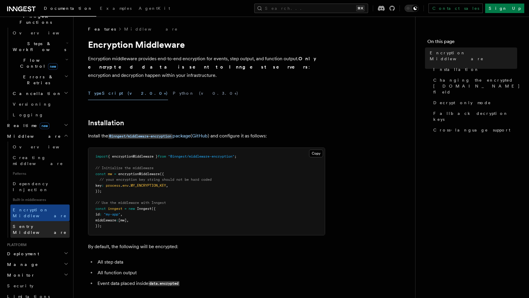
click at [45, 224] on span "Sentry Middleware" at bounding box center [40, 229] width 54 height 11
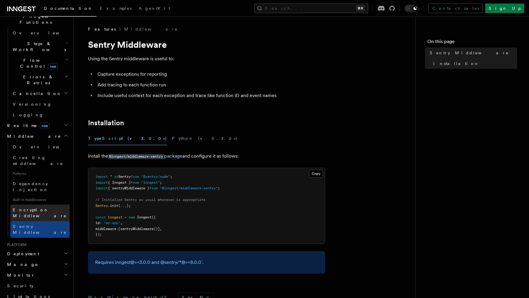
click at [47, 207] on span "Encryption Middleware" at bounding box center [40, 212] width 54 height 11
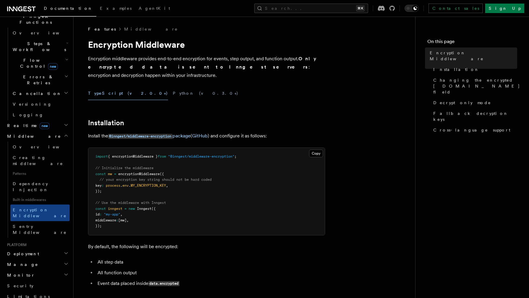
scroll to position [148, 0]
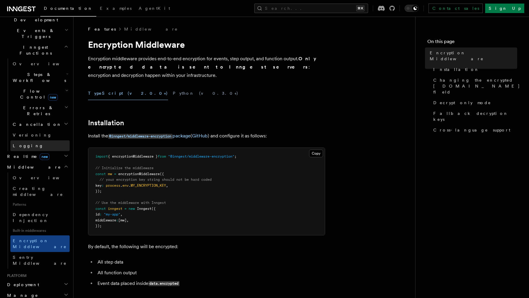
click at [40, 140] on link "Logging" at bounding box center [39, 145] width 59 height 11
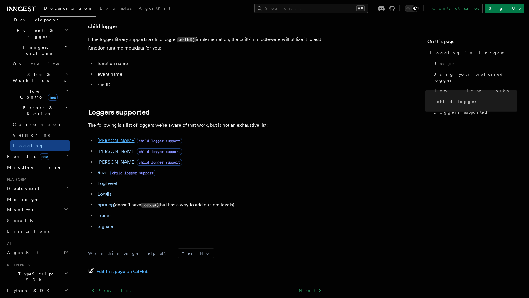
scroll to position [806, 0]
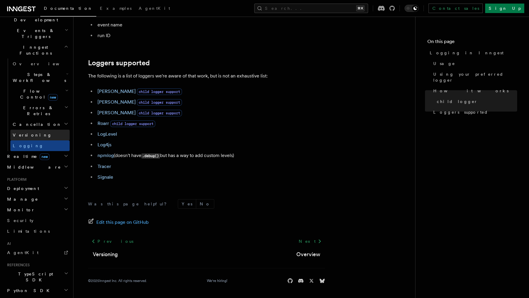
click at [36, 129] on link "Versioning" at bounding box center [39, 134] width 59 height 11
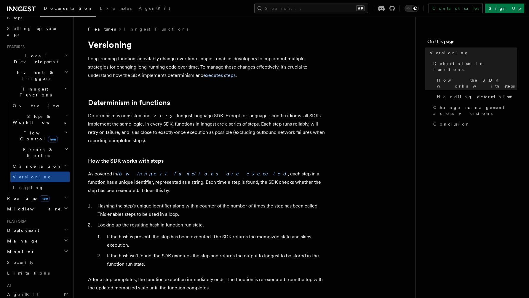
scroll to position [100, 0]
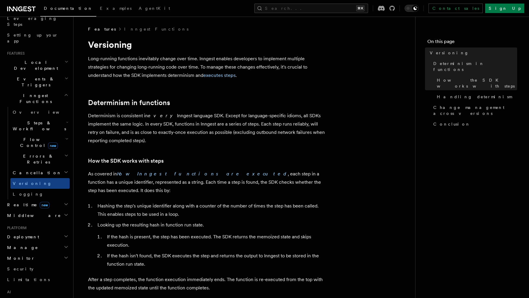
click at [41, 153] on span "Errors & Retries" at bounding box center [37, 159] width 54 height 12
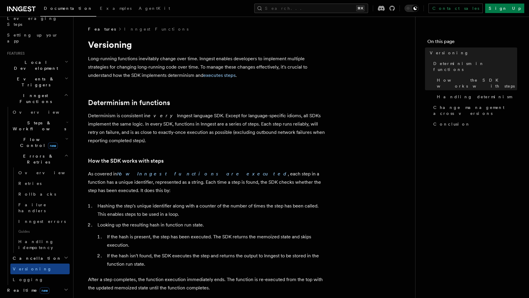
click at [39, 134] on h2 "Flow Control new" at bounding box center [39, 142] width 59 height 17
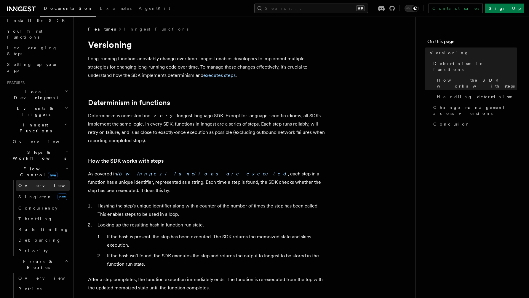
scroll to position [66, 0]
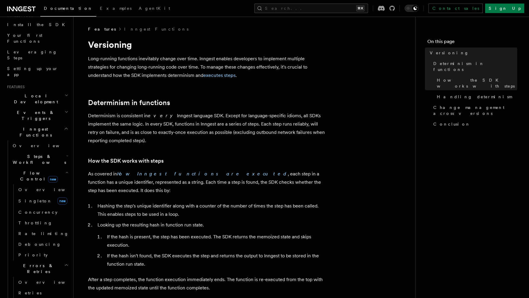
click at [44, 107] on h2 "Events & Triggers" at bounding box center [37, 115] width 65 height 17
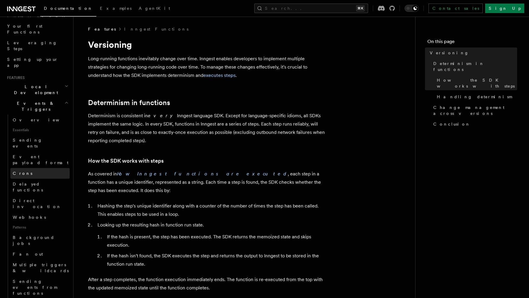
scroll to position [76, 0]
click at [41, 262] on span "Multiple triggers & wildcards" at bounding box center [41, 267] width 56 height 11
